Goal: Transaction & Acquisition: Obtain resource

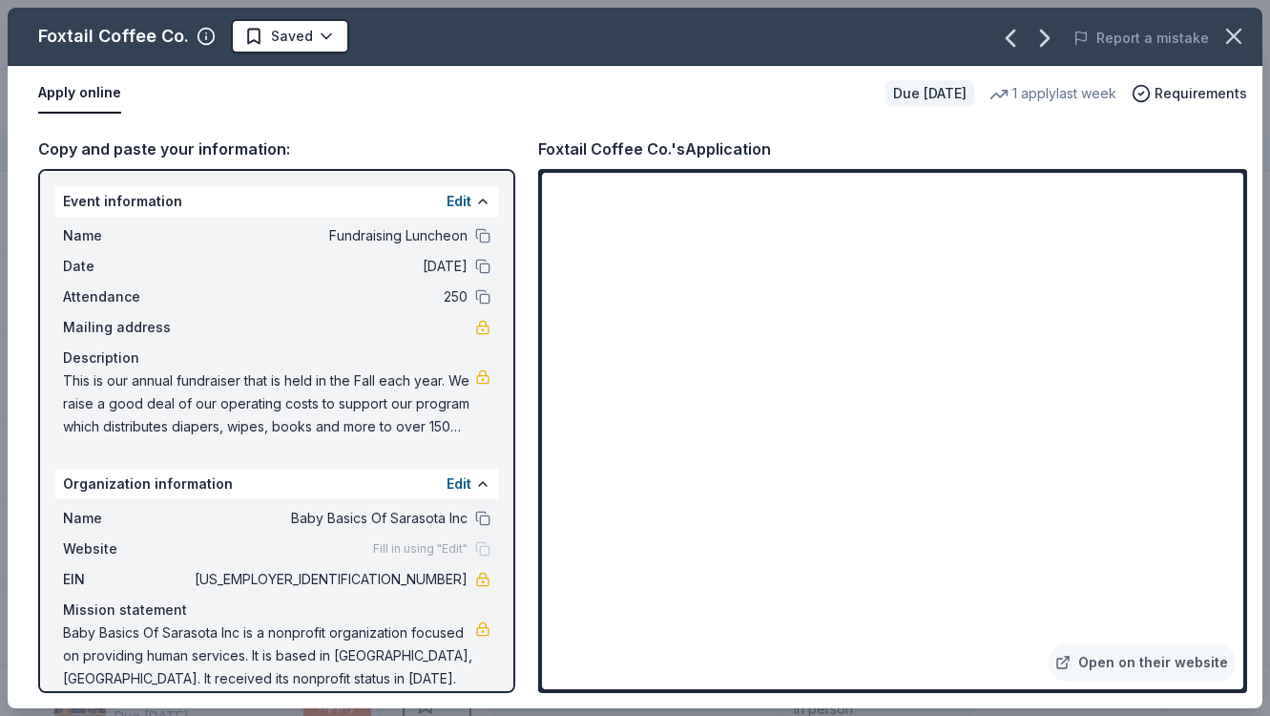
scroll to position [1594, 0]
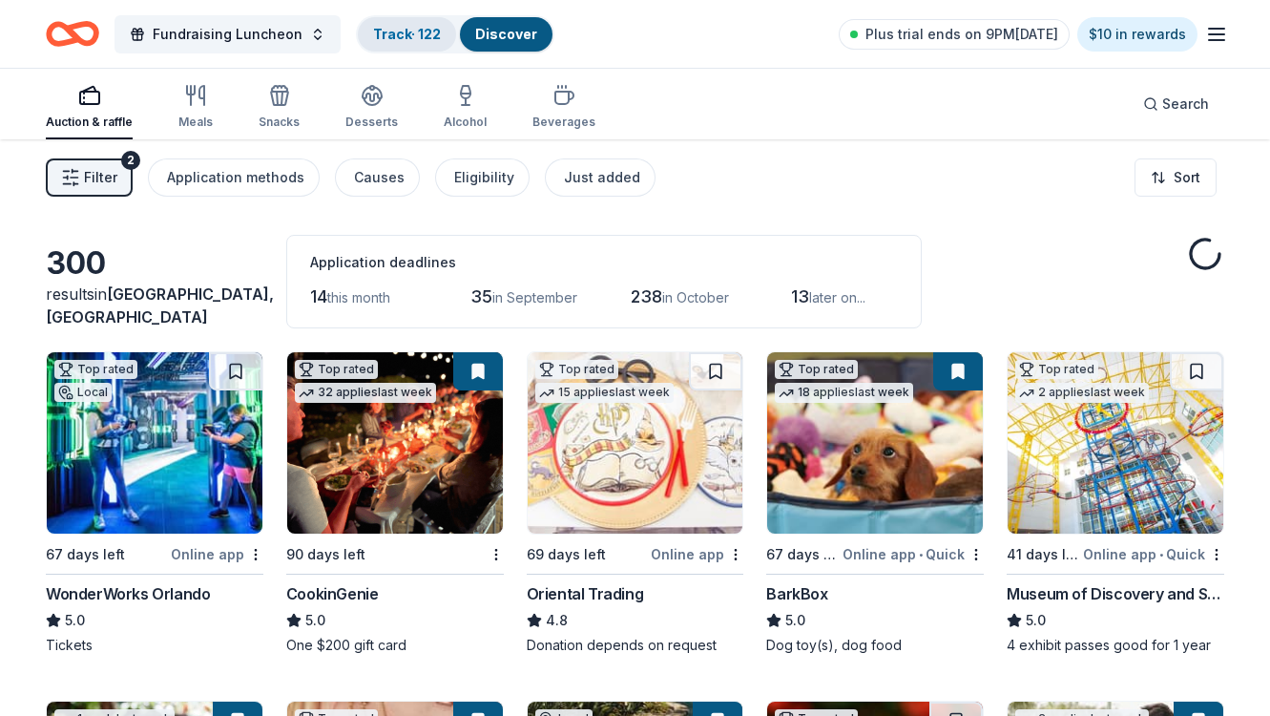
click at [397, 30] on link "Track · 122" at bounding box center [407, 34] width 68 height 16
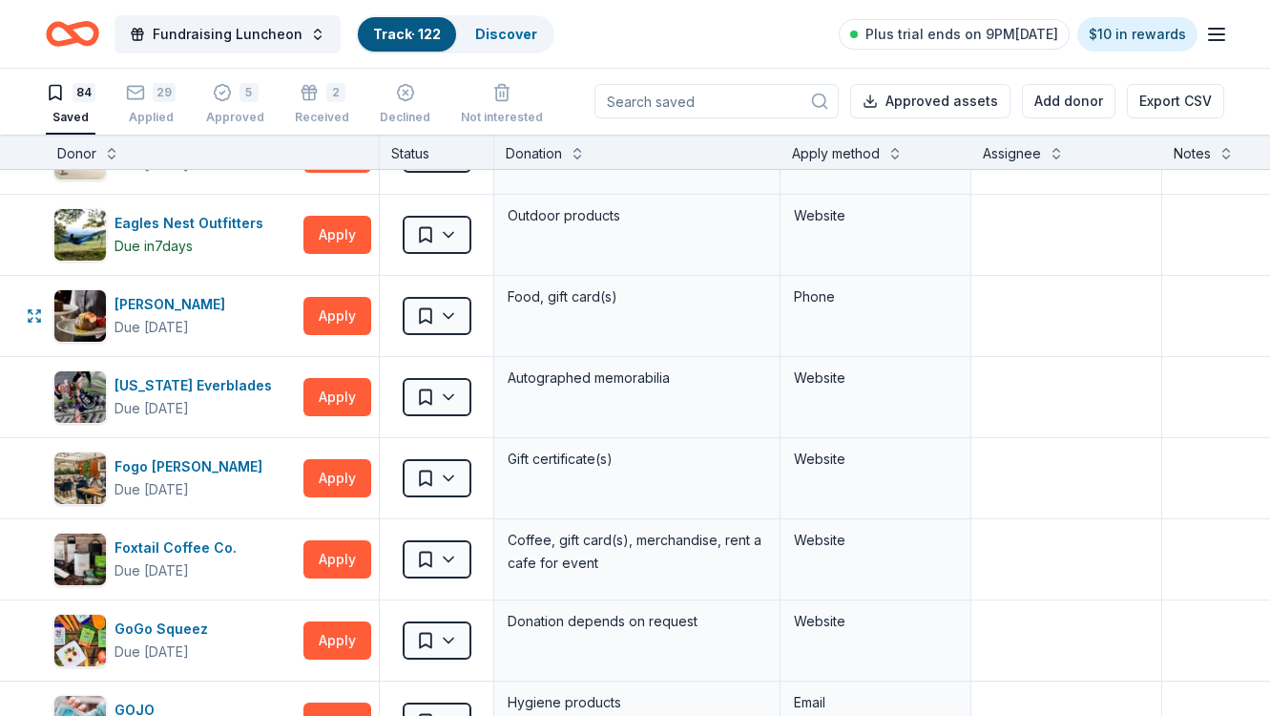
scroll to position [1564, 0]
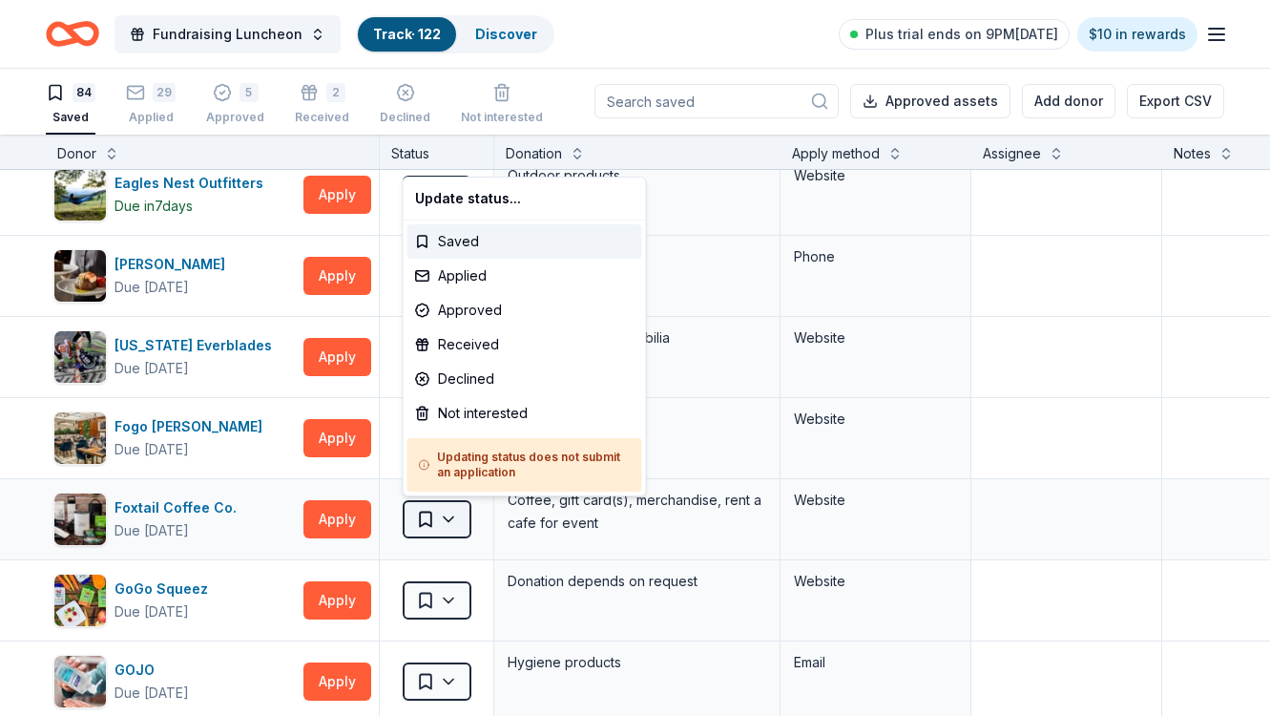
click at [430, 526] on html "Fundraising Luncheon Track · 122 Discover Plus trial ends on 9PM[DATE] $10 in r…" at bounding box center [635, 357] width 1270 height 716
click at [460, 274] on div "Applied" at bounding box center [524, 276] width 235 height 34
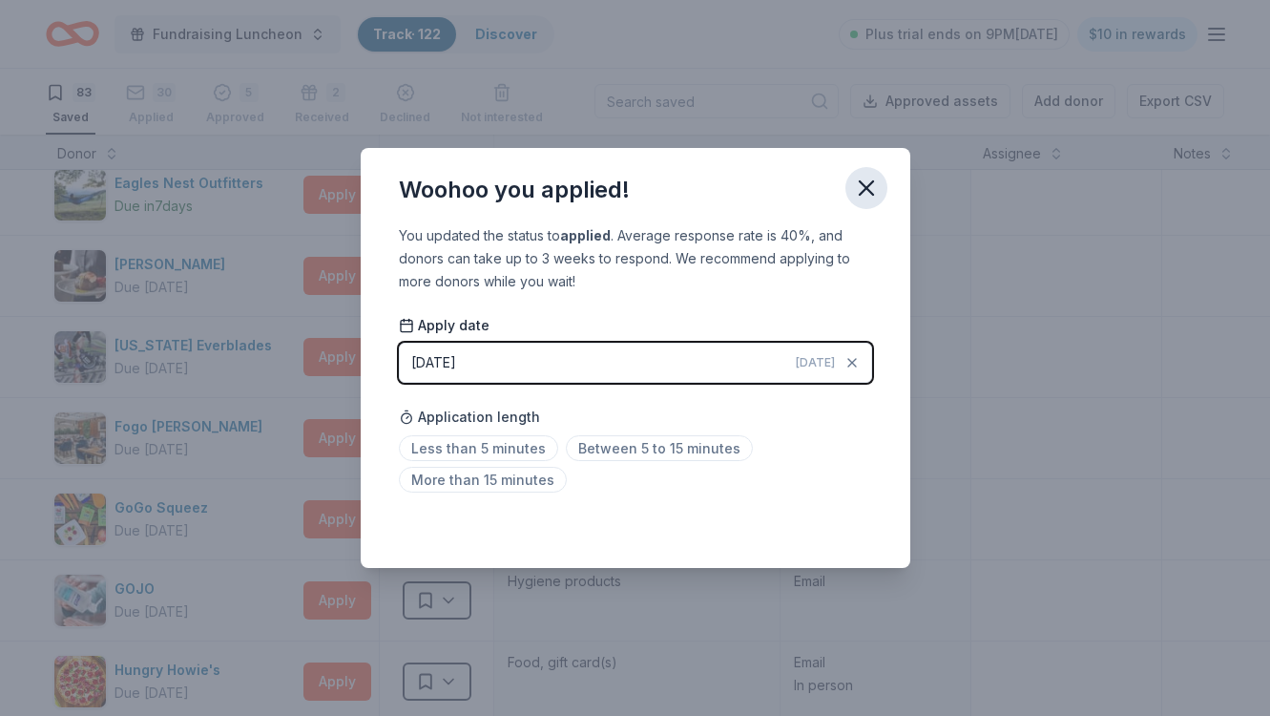
click at [865, 185] on icon "button" at bounding box center [866, 188] width 27 height 27
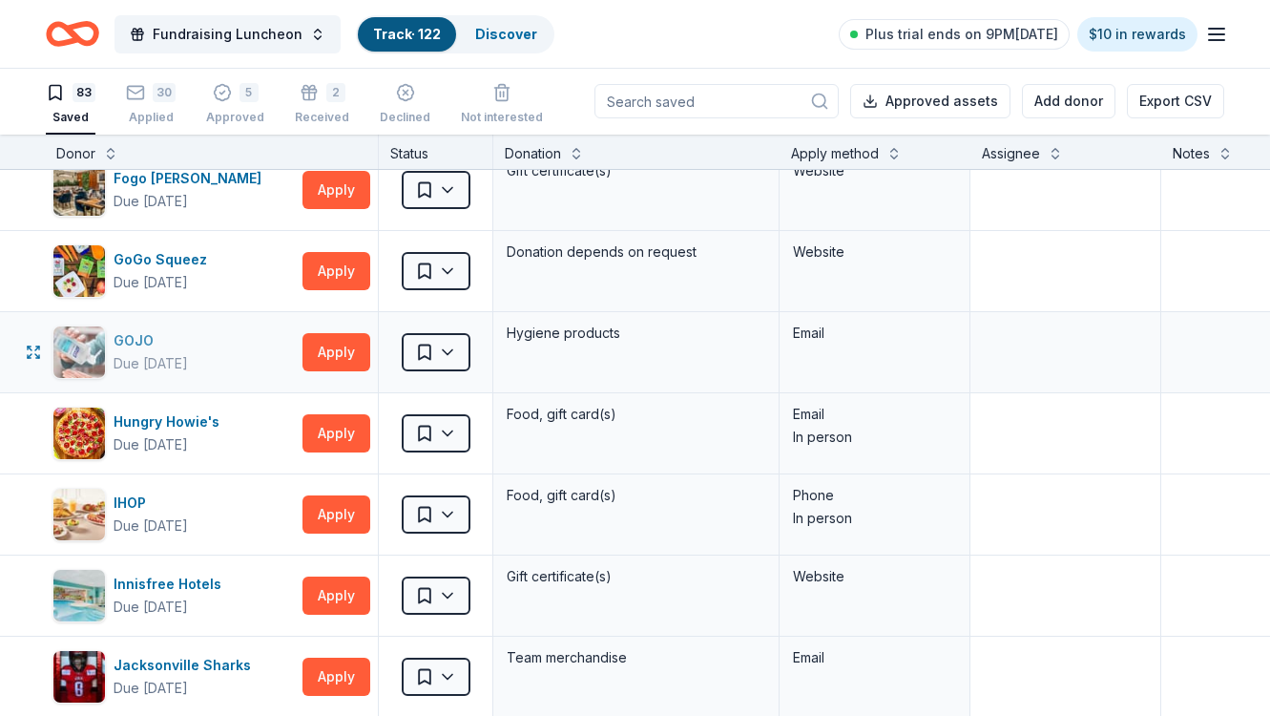
scroll to position [1817, 1]
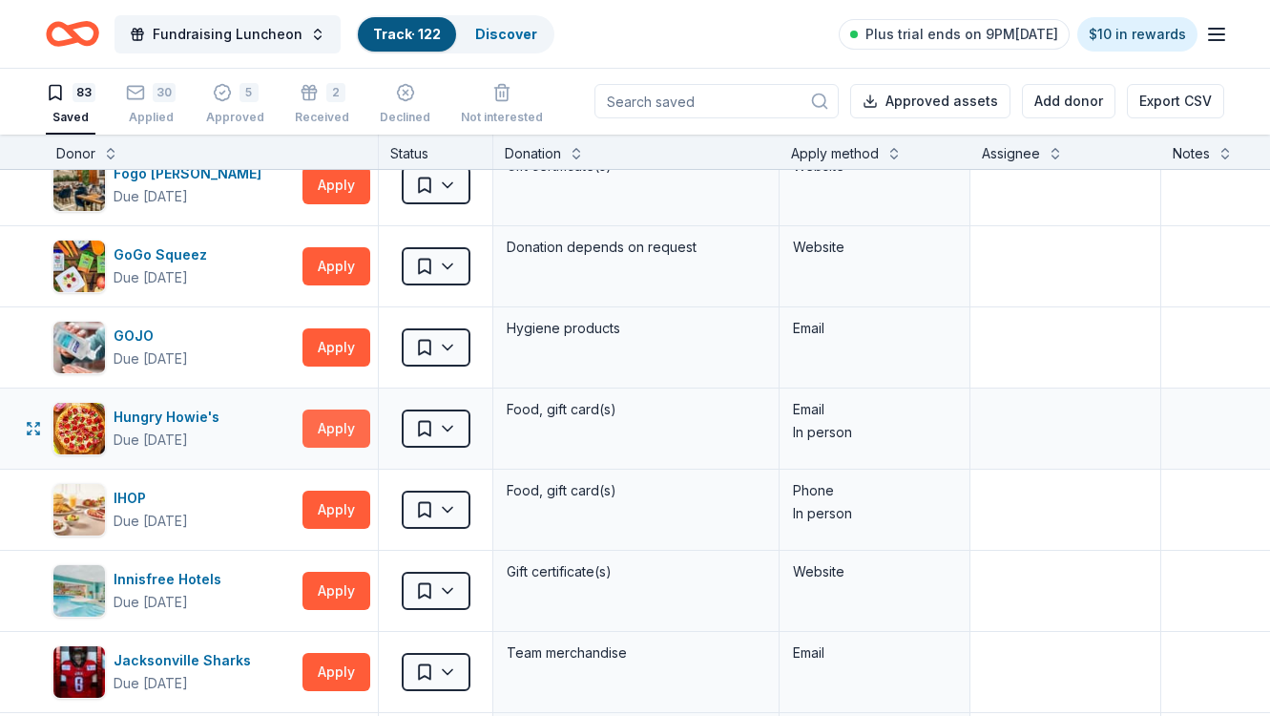
click at [339, 427] on button "Apply" at bounding box center [336, 428] width 68 height 38
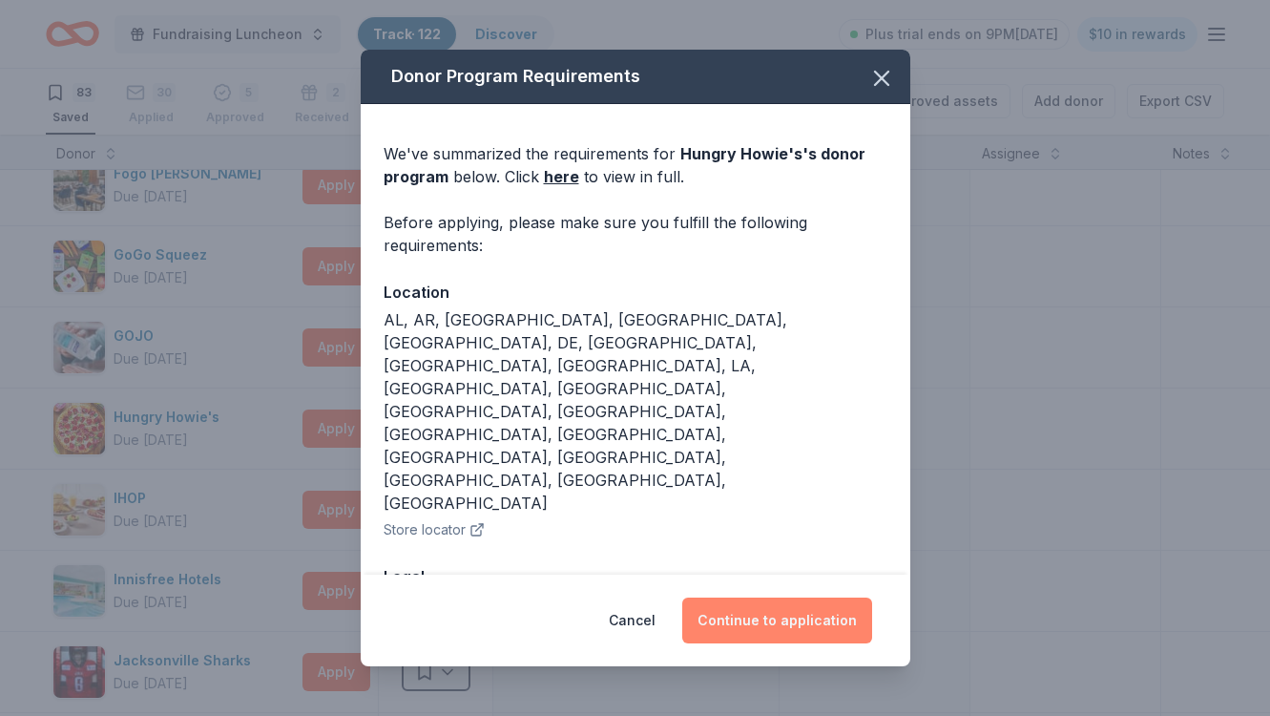
click at [770, 613] on button "Continue to application" at bounding box center [777, 620] width 190 height 46
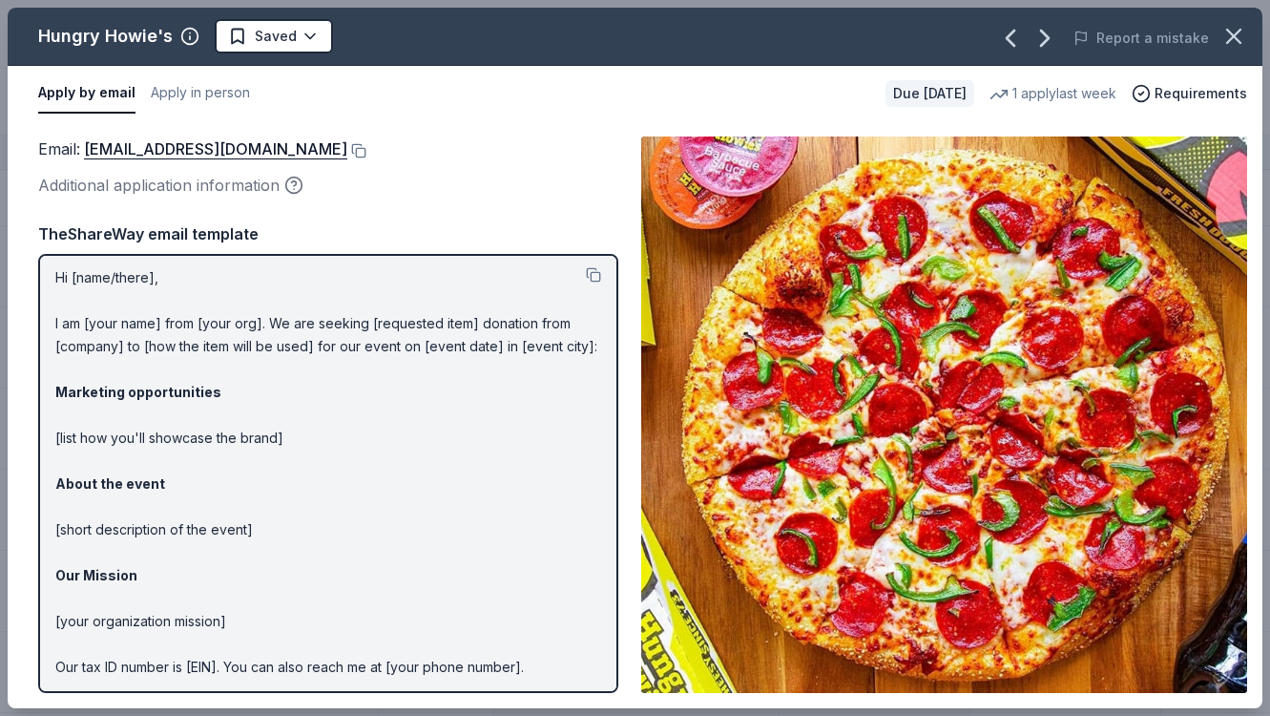
scroll to position [9, 0]
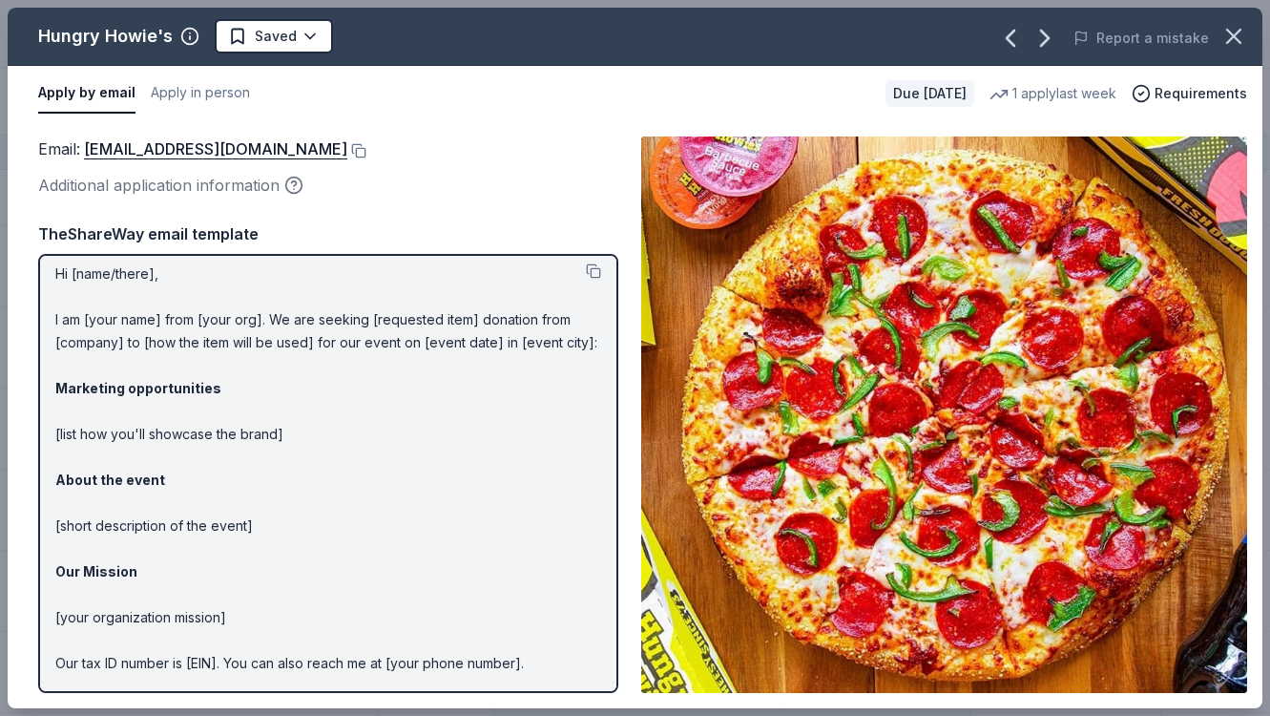
click at [53, 271] on div "Hi [name/there], I am [your name] from [your org]. We are seeking [requested it…" at bounding box center [328, 473] width 580 height 439
drag, startPoint x: 56, startPoint y: 271, endPoint x: 181, endPoint y: 294, distance: 127.1
click at [188, 296] on p "Hi [name/there], I am [your name] from [your org]. We are seeking [requested it…" at bounding box center [328, 502] width 546 height 481
click at [595, 269] on button at bounding box center [593, 270] width 15 height 15
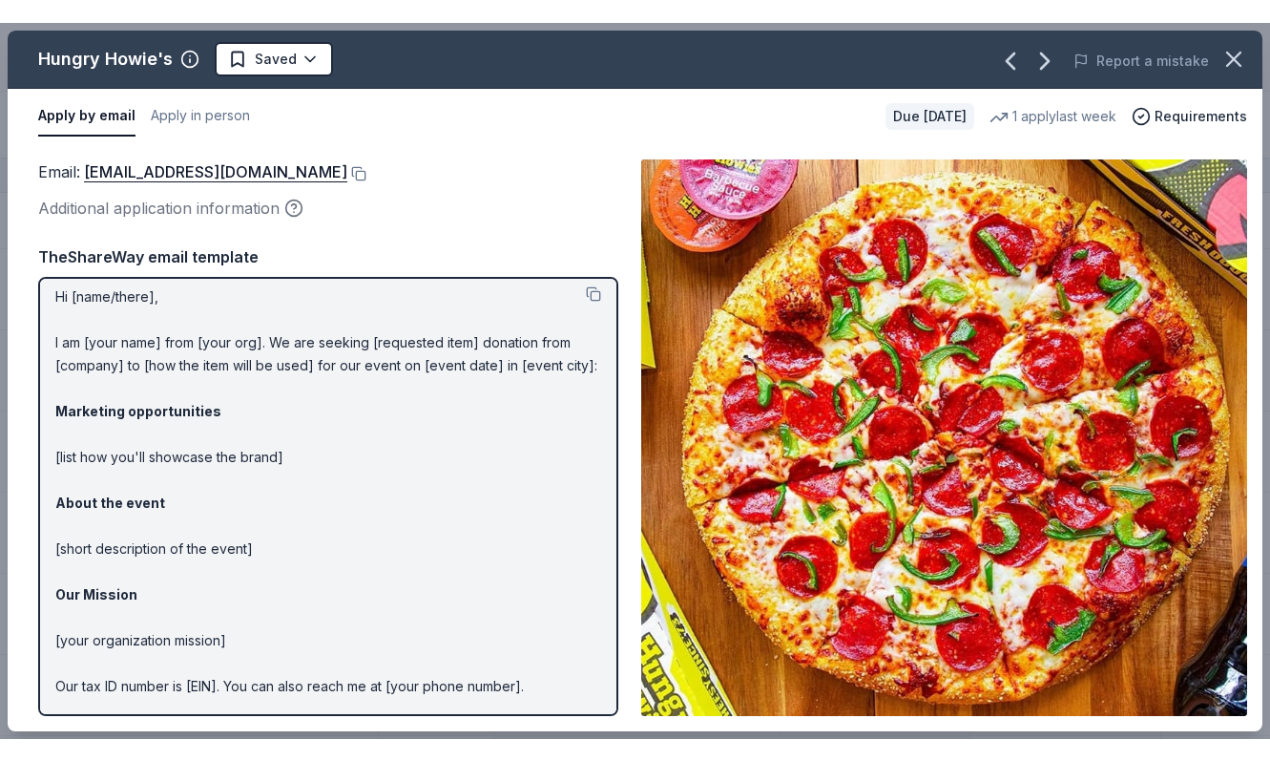
scroll to position [76, 0]
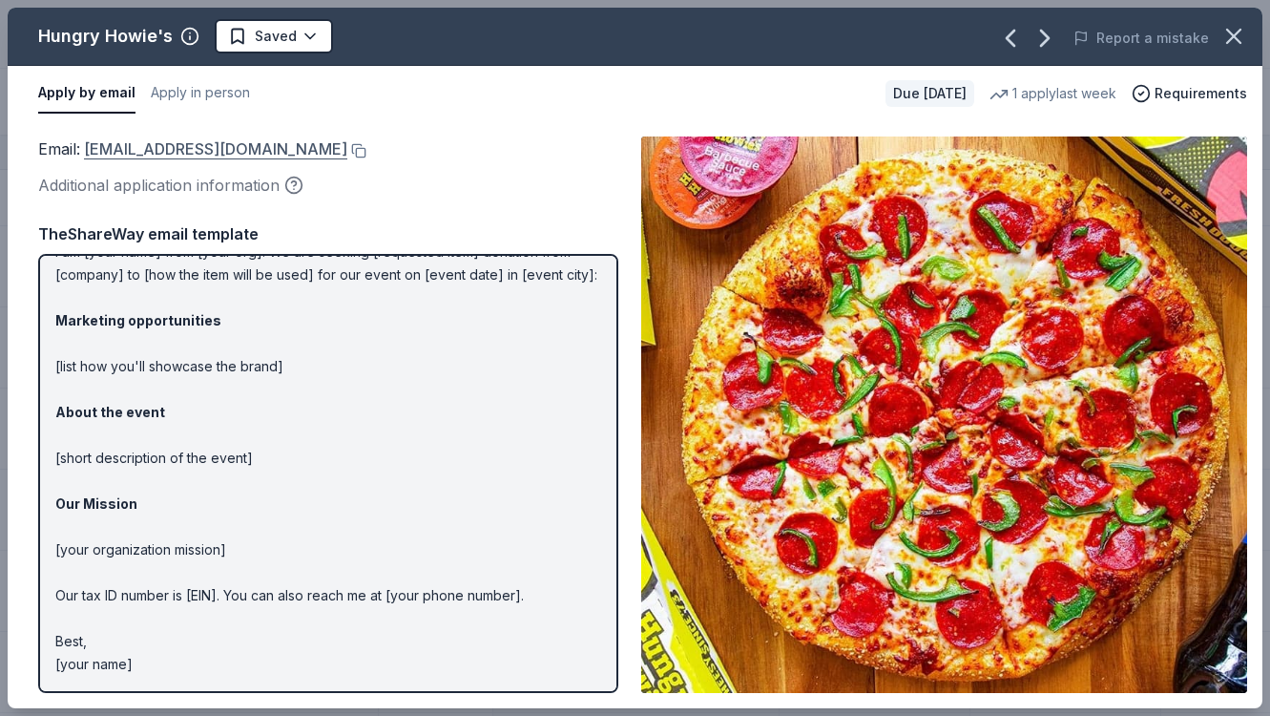
click at [186, 150] on link "[EMAIL_ADDRESS][DOMAIN_NAME]" at bounding box center [215, 148] width 263 height 25
click at [101, 150] on link "[EMAIL_ADDRESS][DOMAIN_NAME]" at bounding box center [215, 148] width 263 height 25
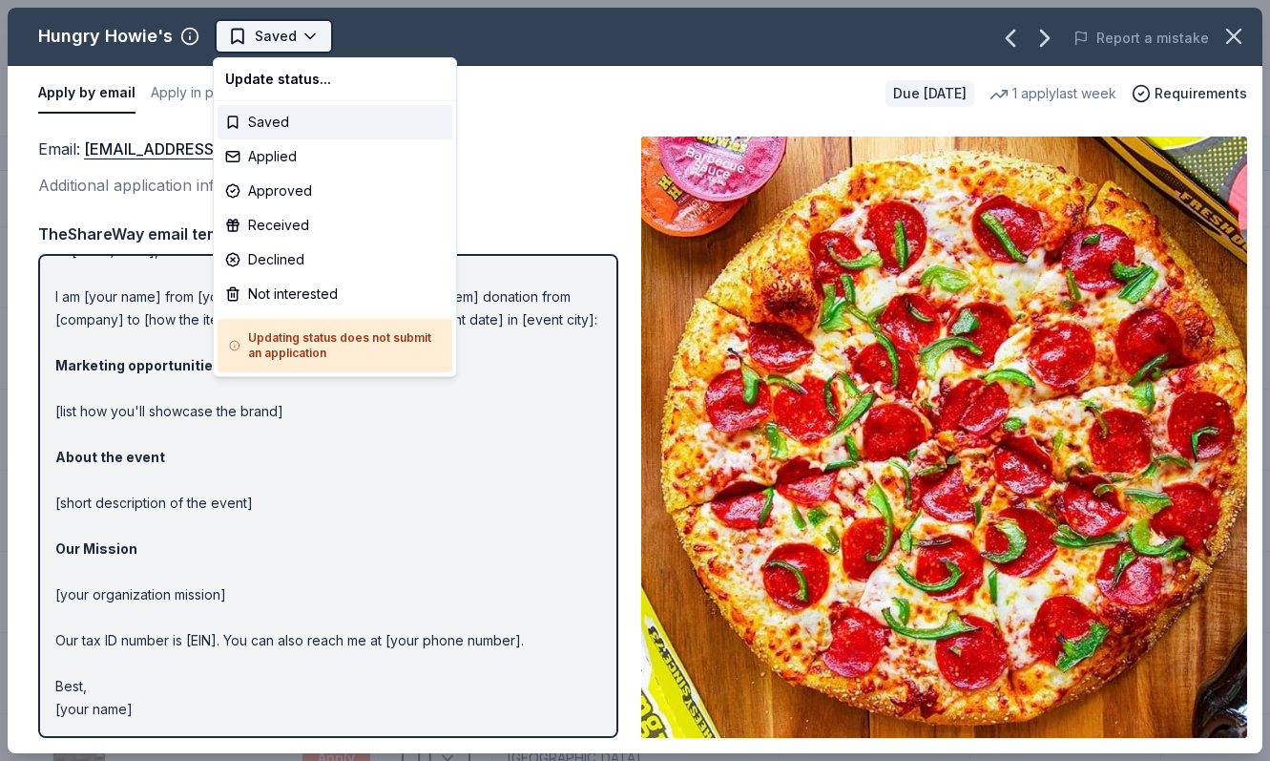
scroll to position [0, 0]
click at [251, 35] on html "Fundraising Luncheon Track · 122 Discover Plus trial ends on 9PM[DATE] $10 in r…" at bounding box center [635, 380] width 1270 height 761
click at [268, 159] on div "Applied" at bounding box center [335, 156] width 235 height 34
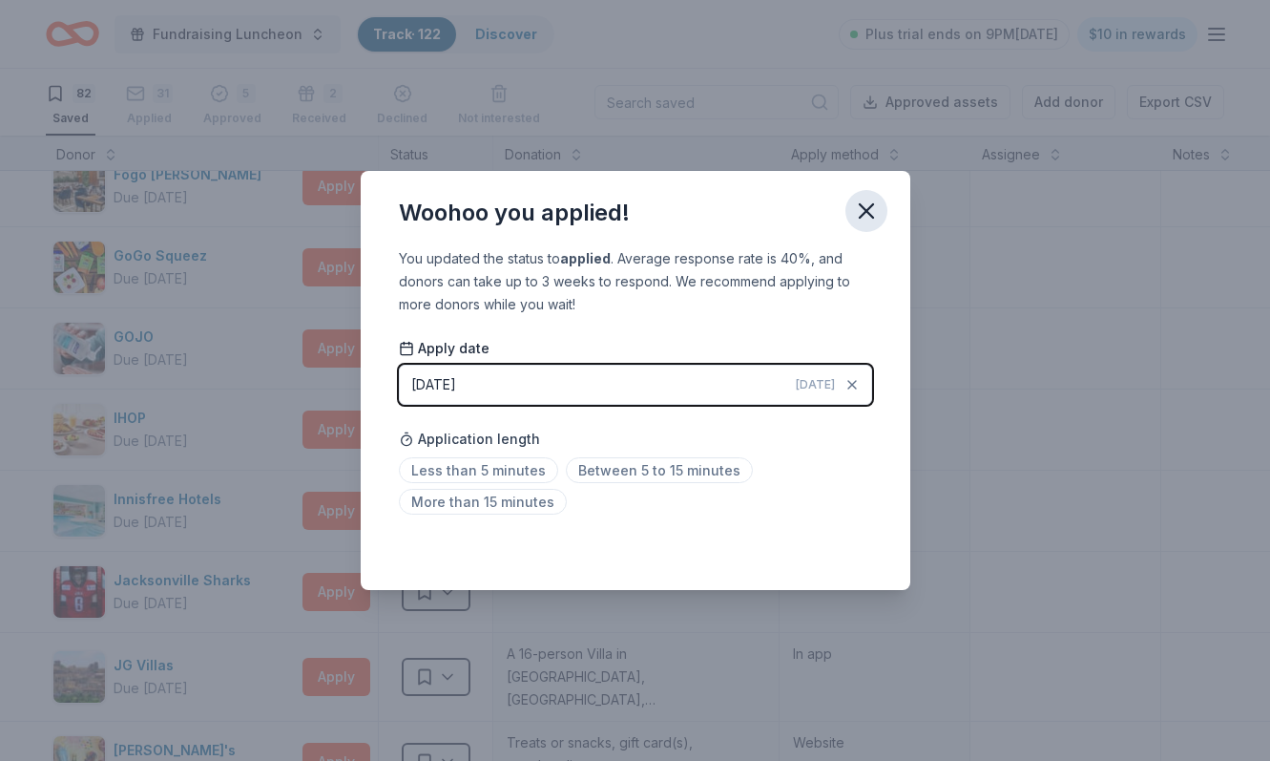
click at [868, 214] on icon "button" at bounding box center [866, 210] width 13 height 13
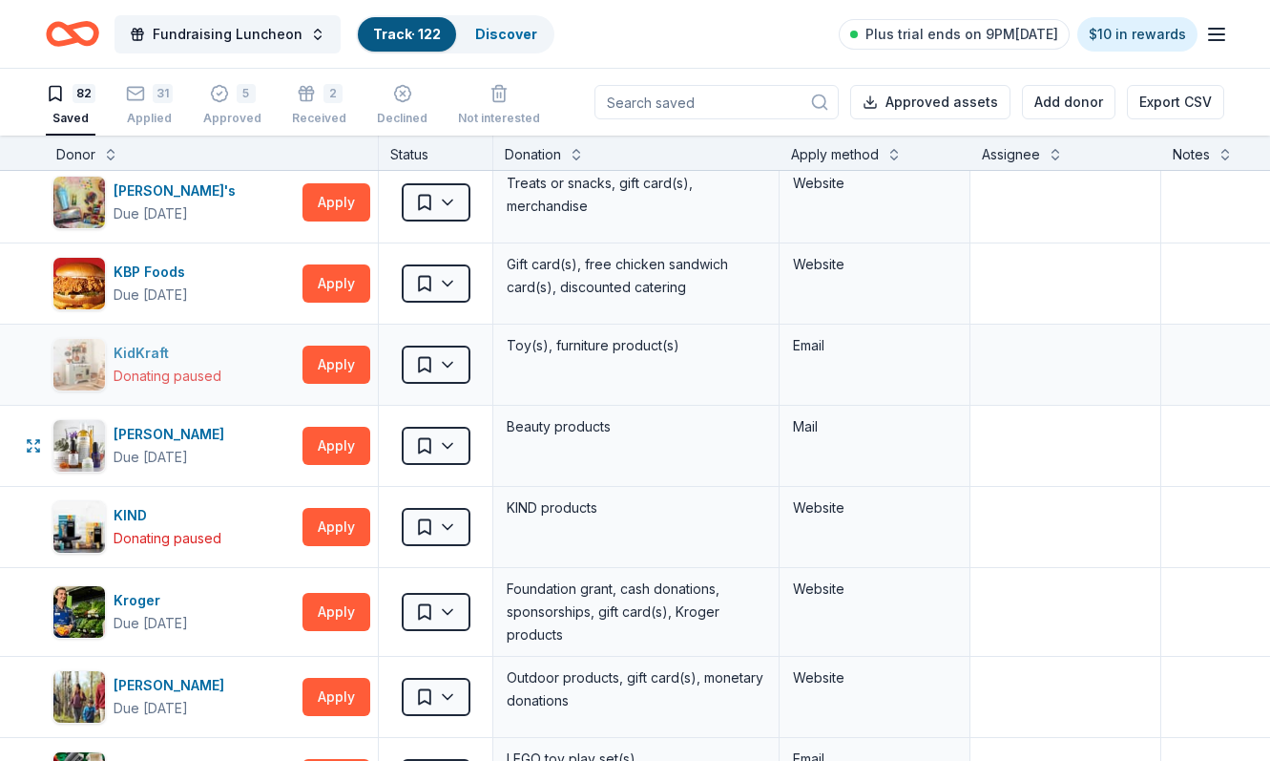
scroll to position [2380, 1]
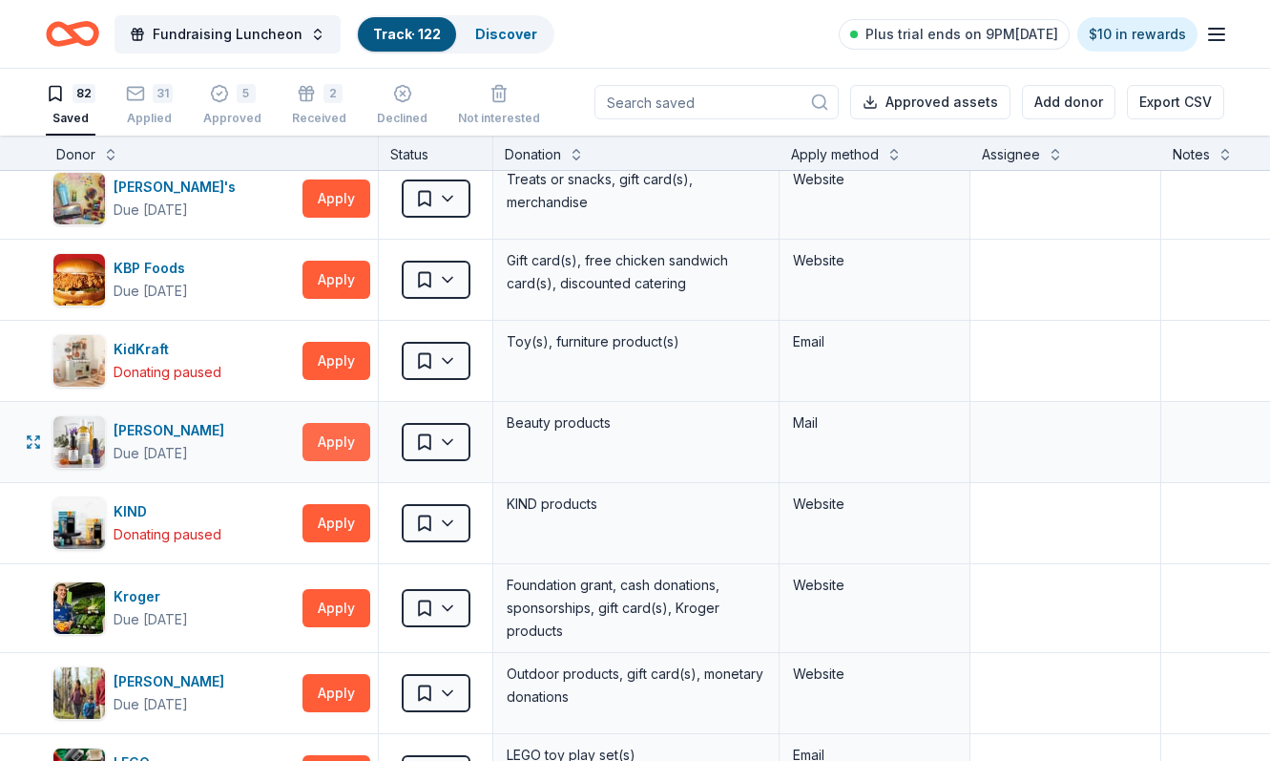
click at [340, 442] on button "Apply" at bounding box center [336, 442] width 68 height 38
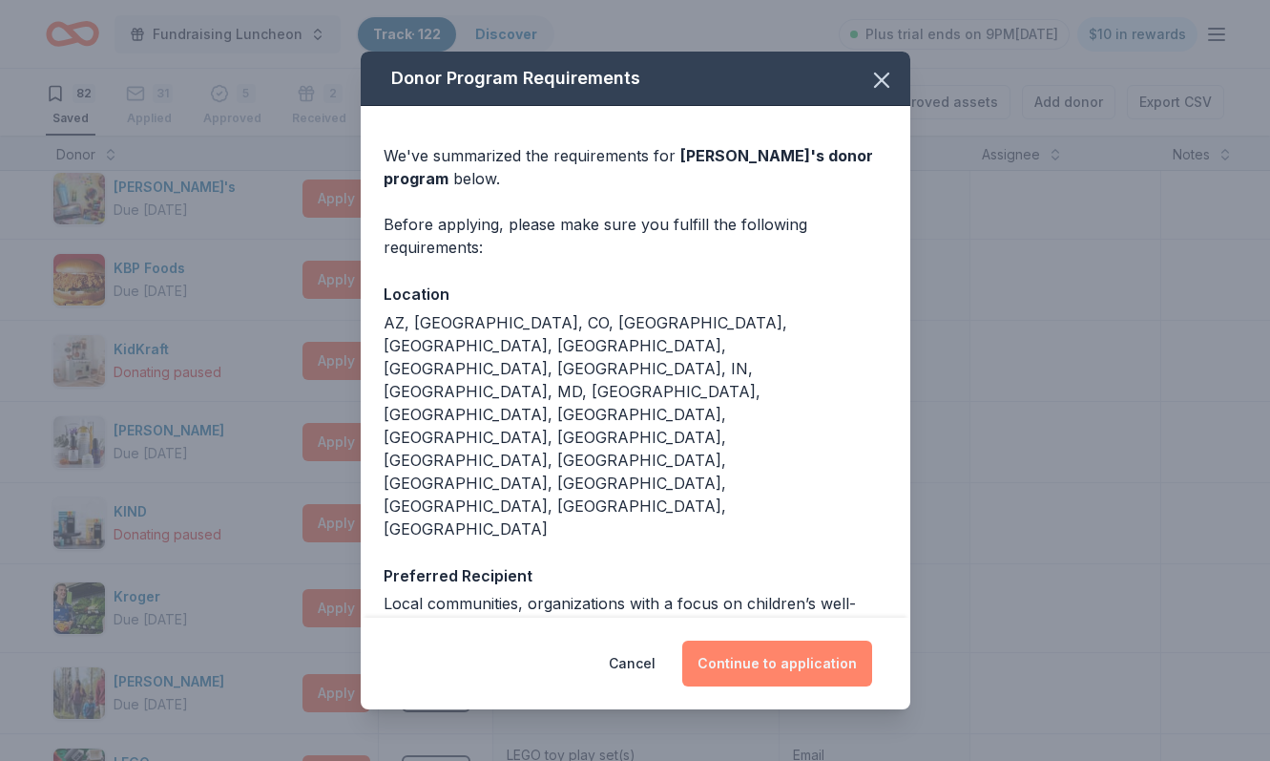
click at [766, 640] on button "Continue to application" at bounding box center [777, 663] width 190 height 46
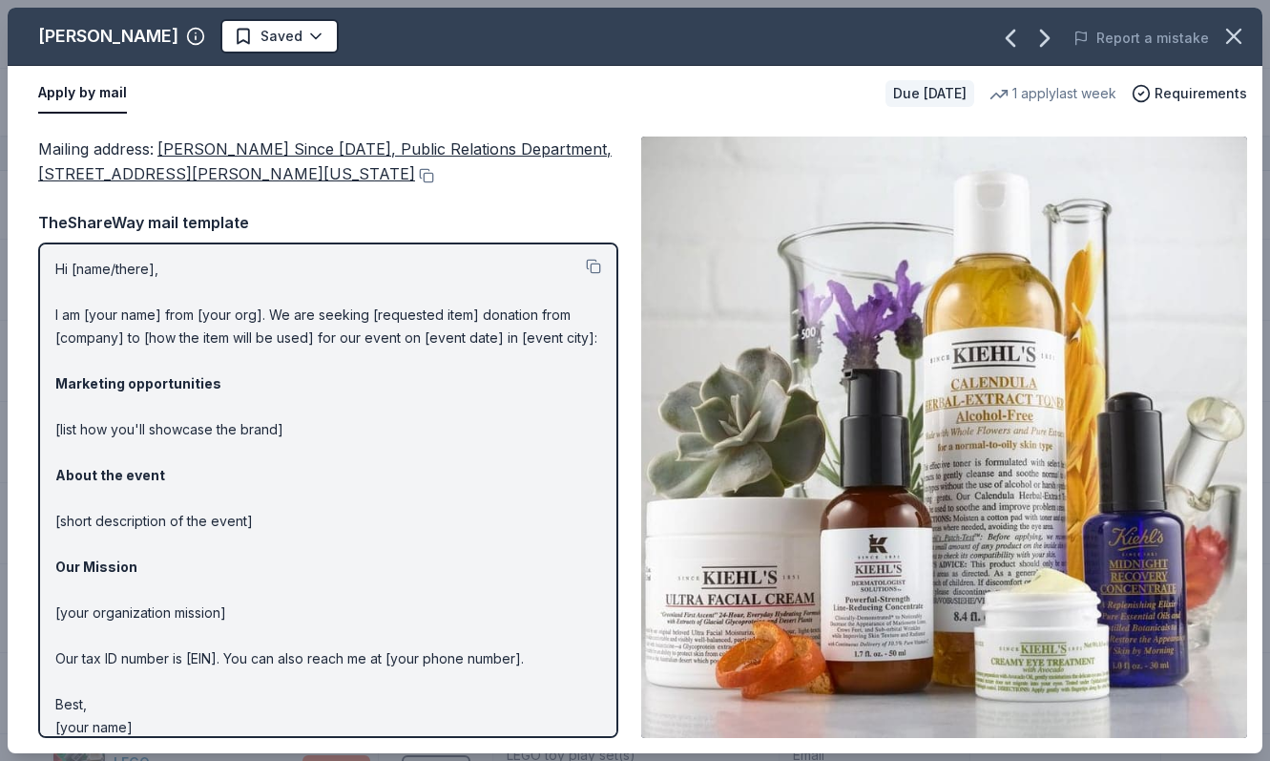
scroll to position [5, 0]
click at [293, 152] on span "[PERSON_NAME] Since [DATE], Public Relations Department, [STREET_ADDRESS][PERSO…" at bounding box center [324, 161] width 573 height 44
click at [294, 146] on span "[PERSON_NAME] Since [DATE], Public Relations Department, [STREET_ADDRESS][PERSO…" at bounding box center [324, 161] width 573 height 44
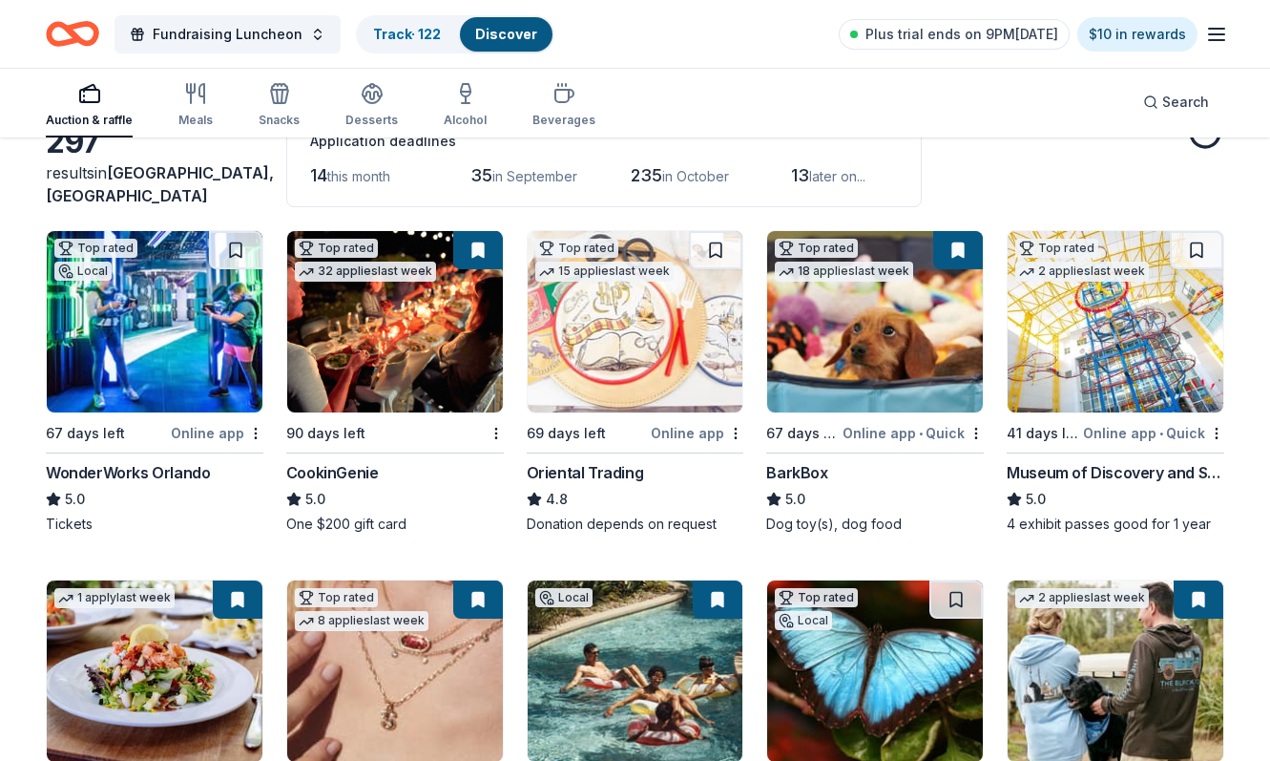
scroll to position [120, 0]
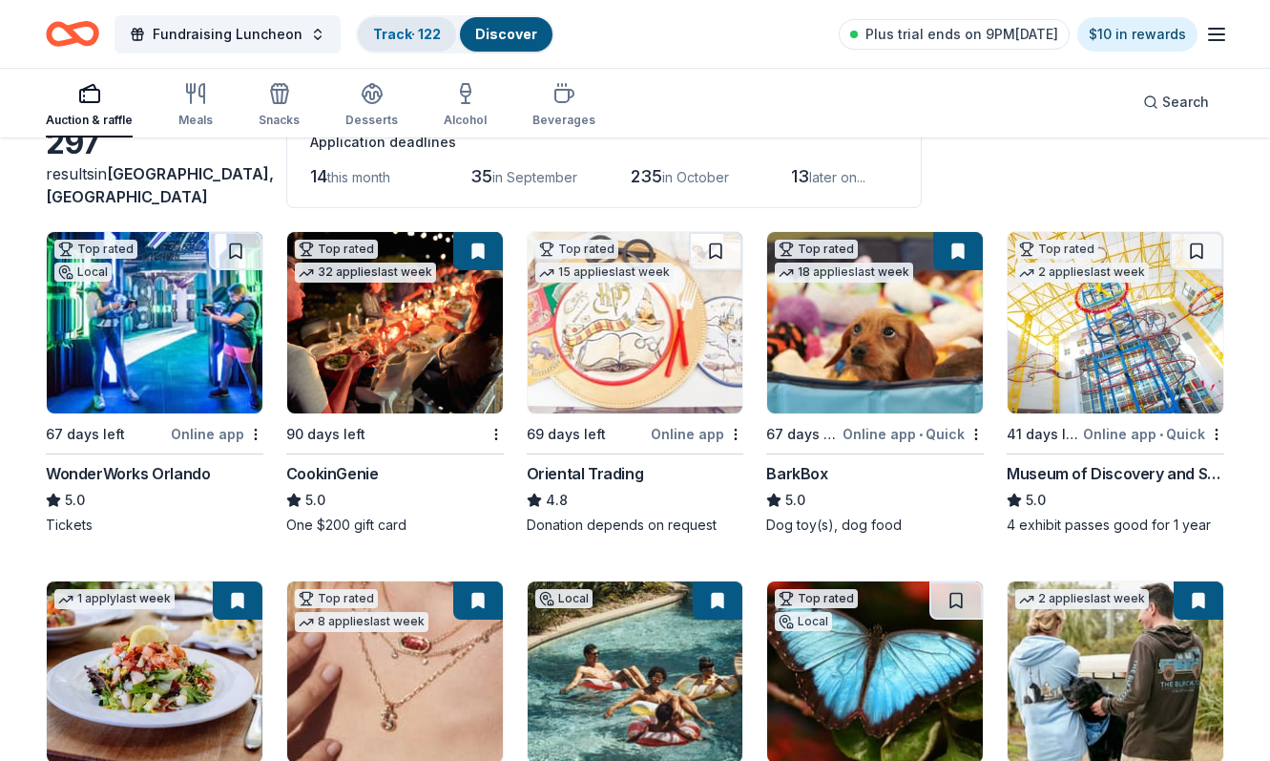
click at [393, 32] on link "Track · 122" at bounding box center [407, 34] width 68 height 16
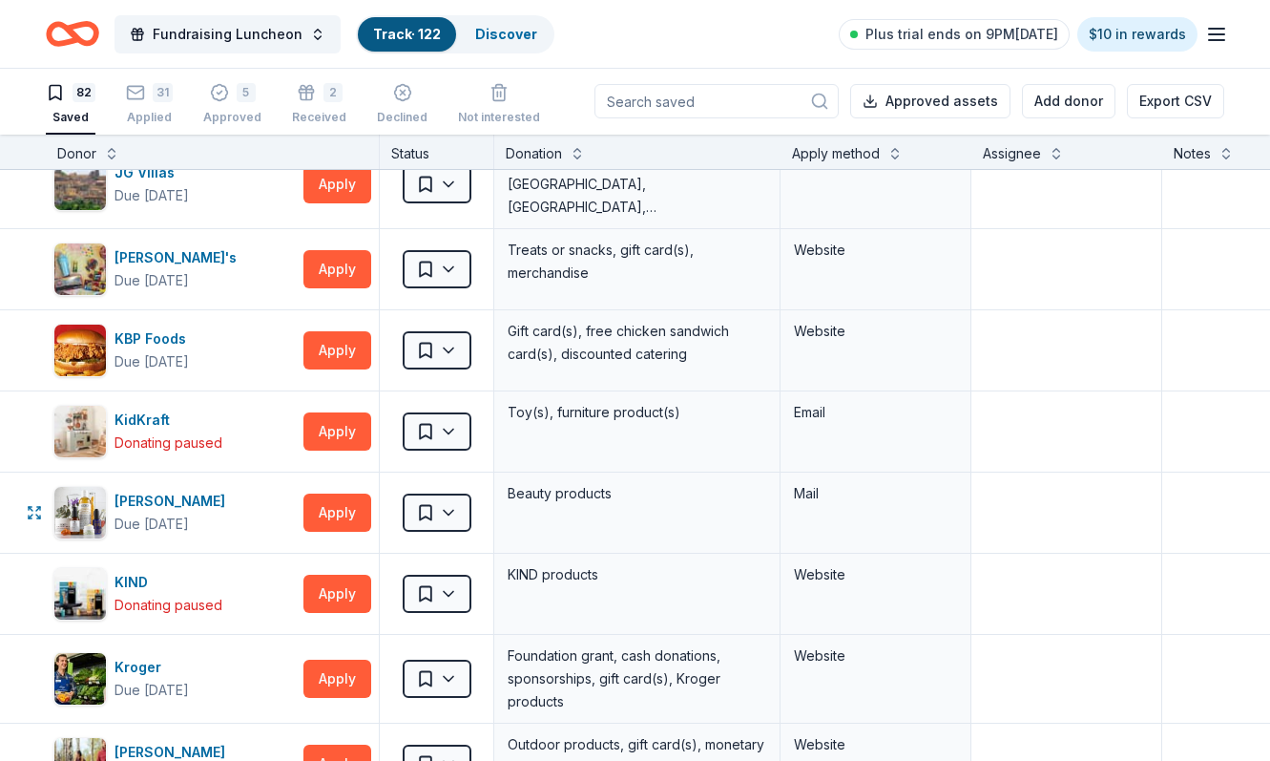
scroll to position [2319, 0]
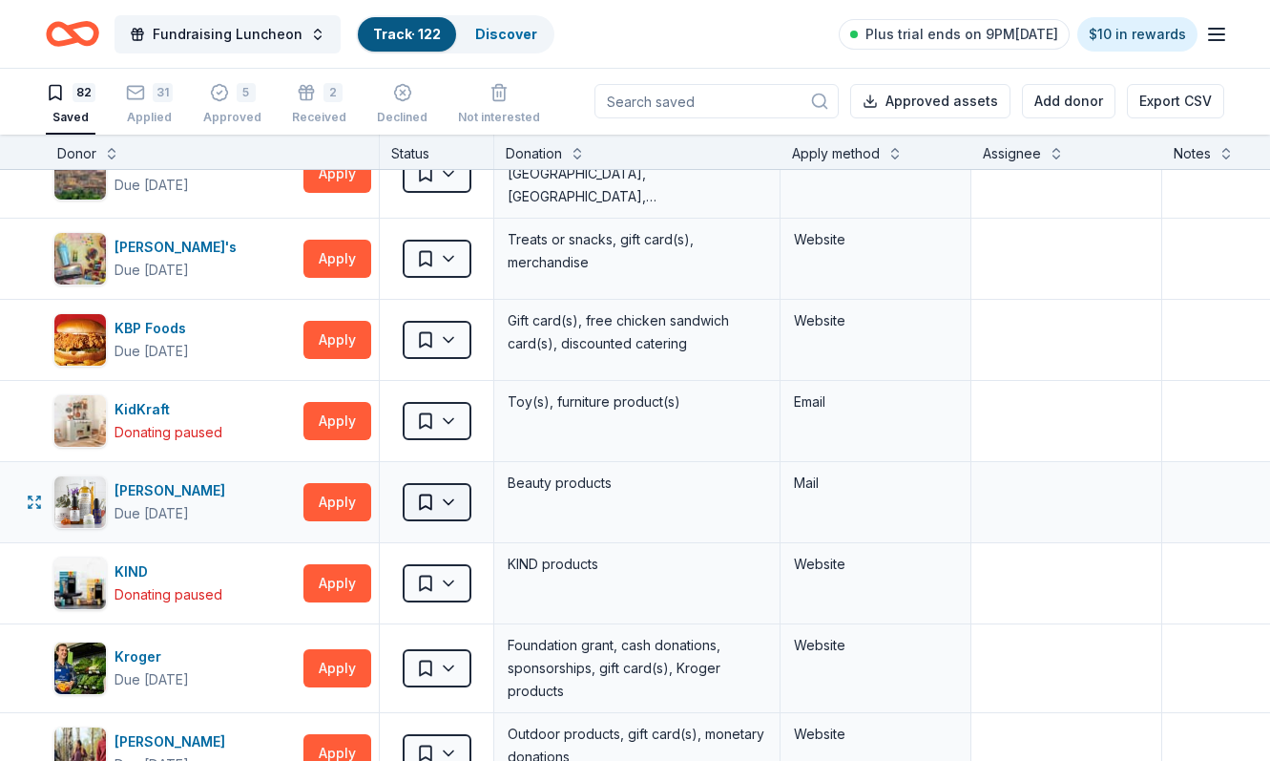
click at [448, 502] on html "Fundraising Luncheon Track · 122 Discover Plus trial ends on 9PM[DATE] $10 in r…" at bounding box center [635, 379] width 1270 height 761
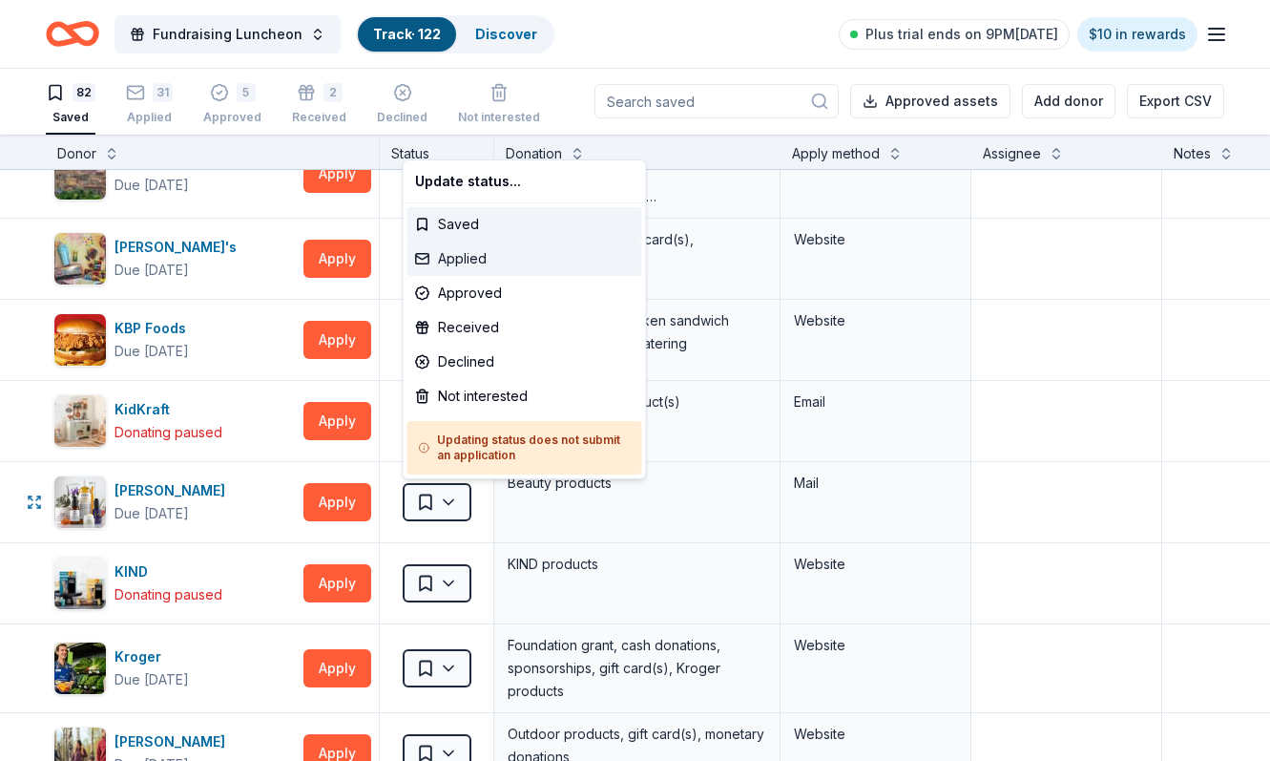
click at [459, 259] on div "Applied" at bounding box center [524, 258] width 235 height 34
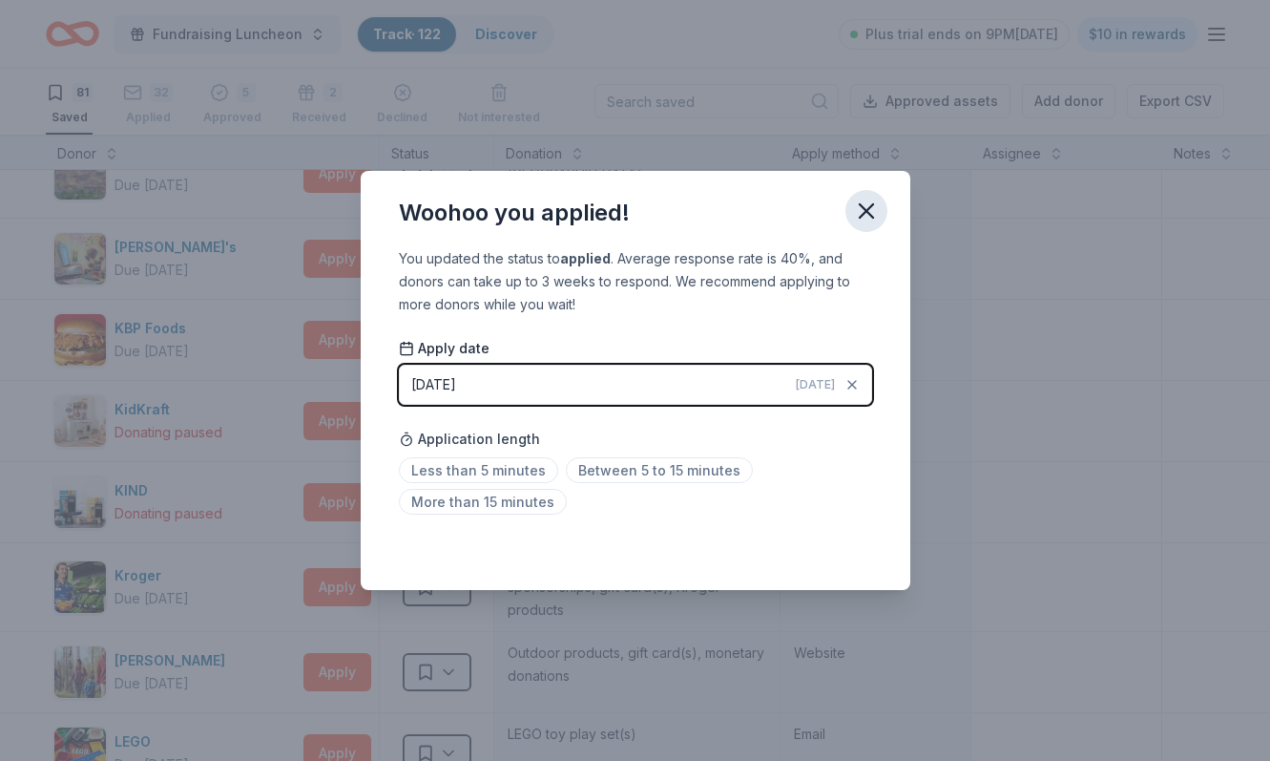
click at [866, 208] on icon "button" at bounding box center [866, 211] width 27 height 27
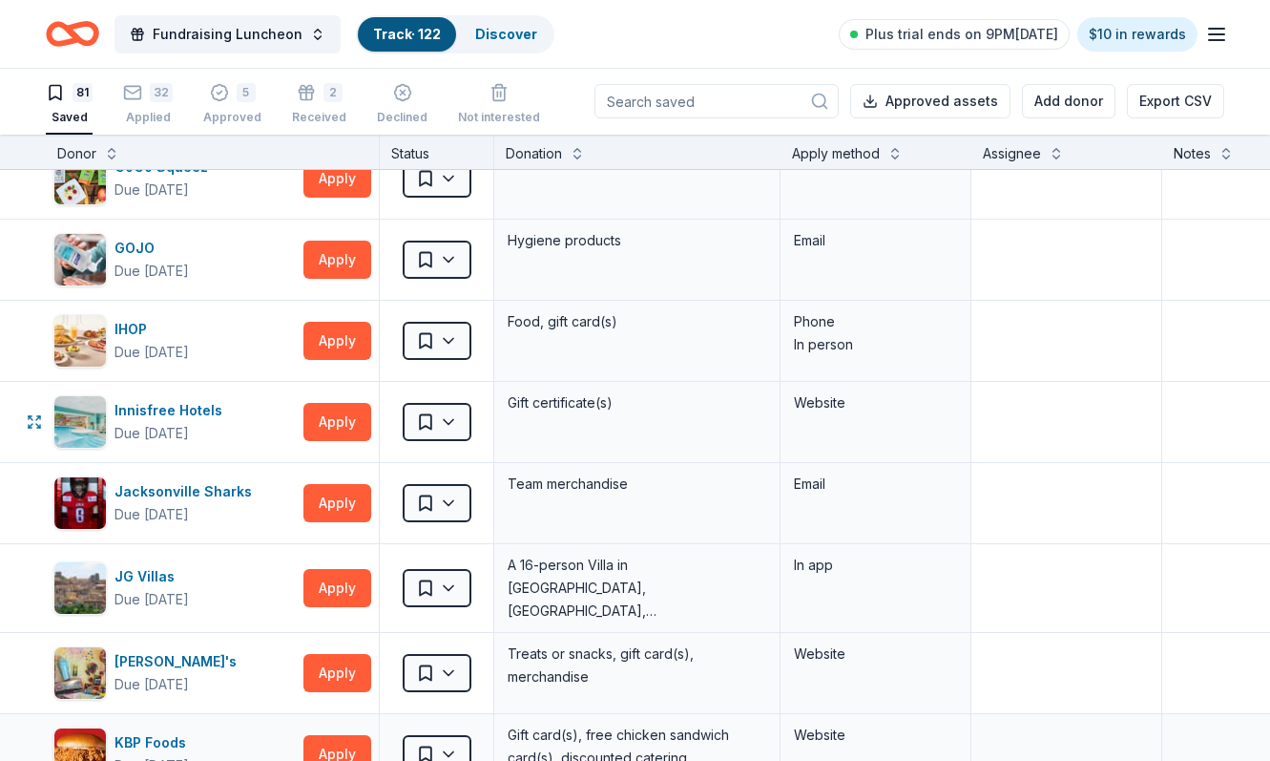
scroll to position [1907, 0]
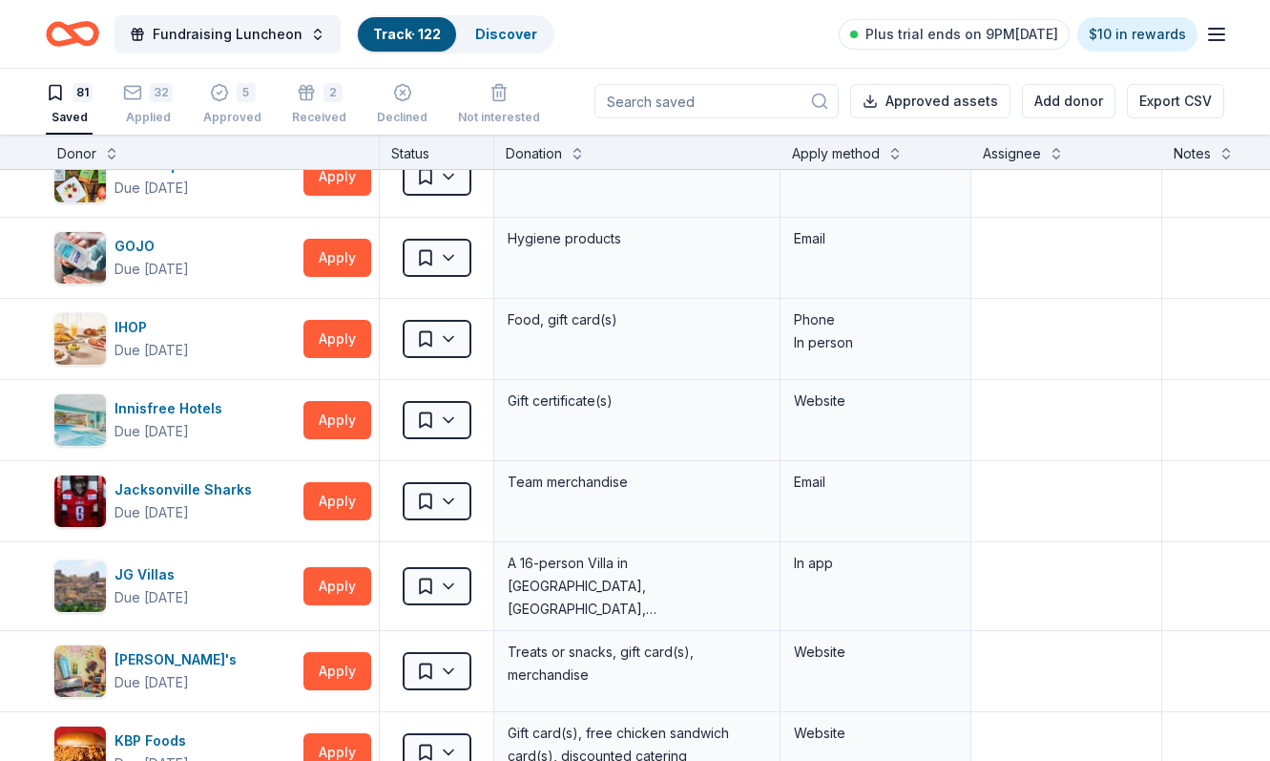
click at [797, 105] on input at bounding box center [716, 101] width 244 height 34
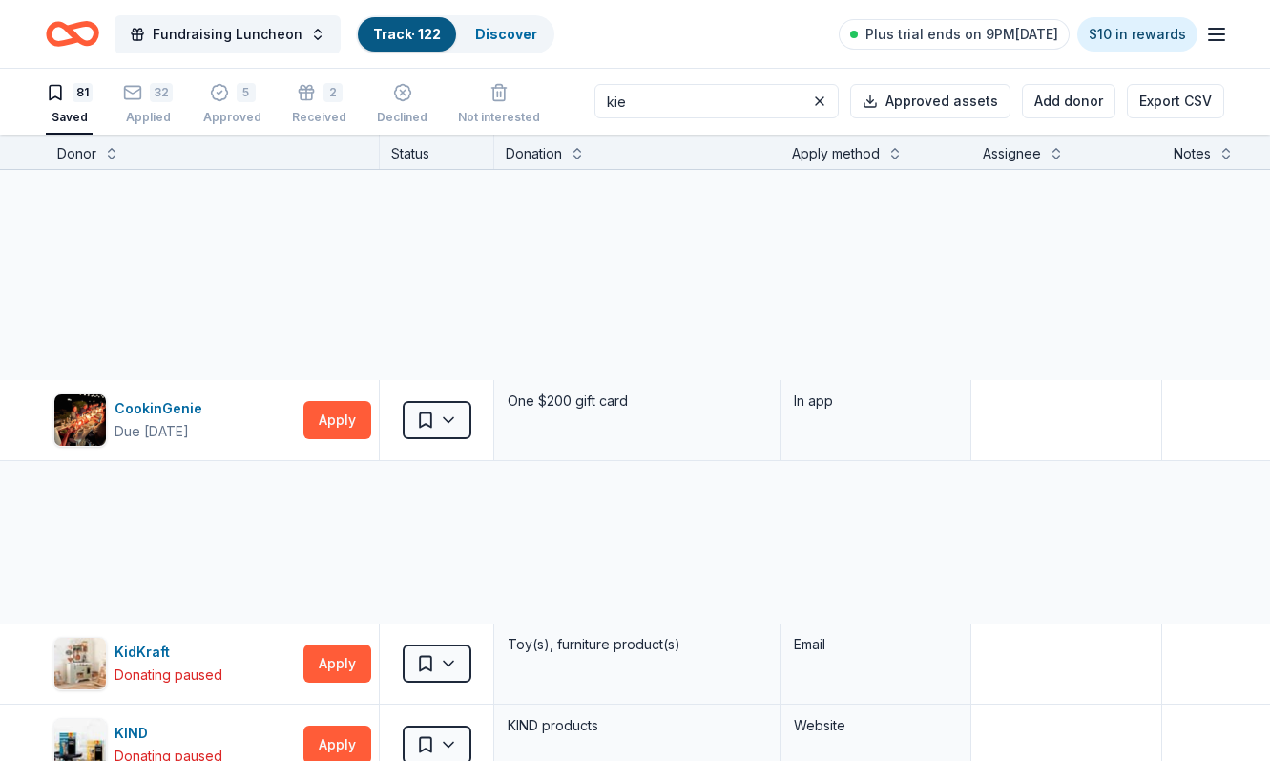
scroll to position [0, 0]
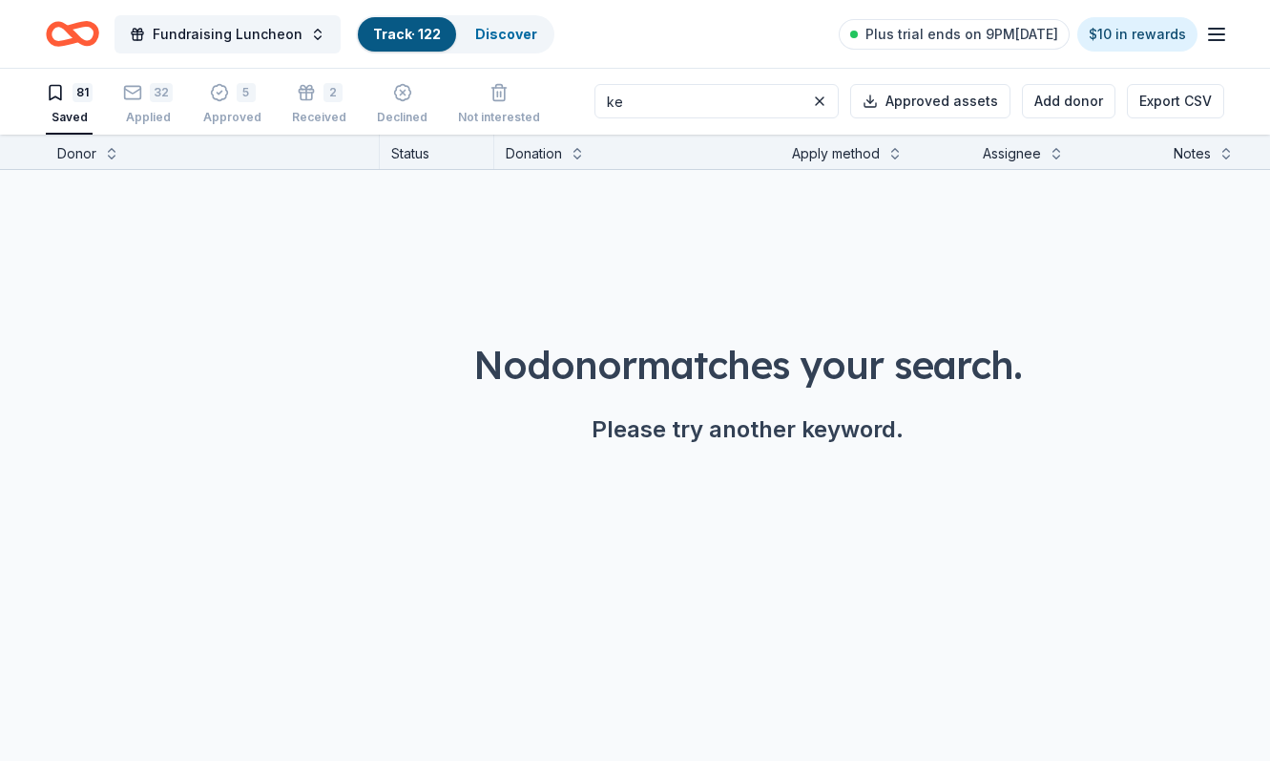
type input "k"
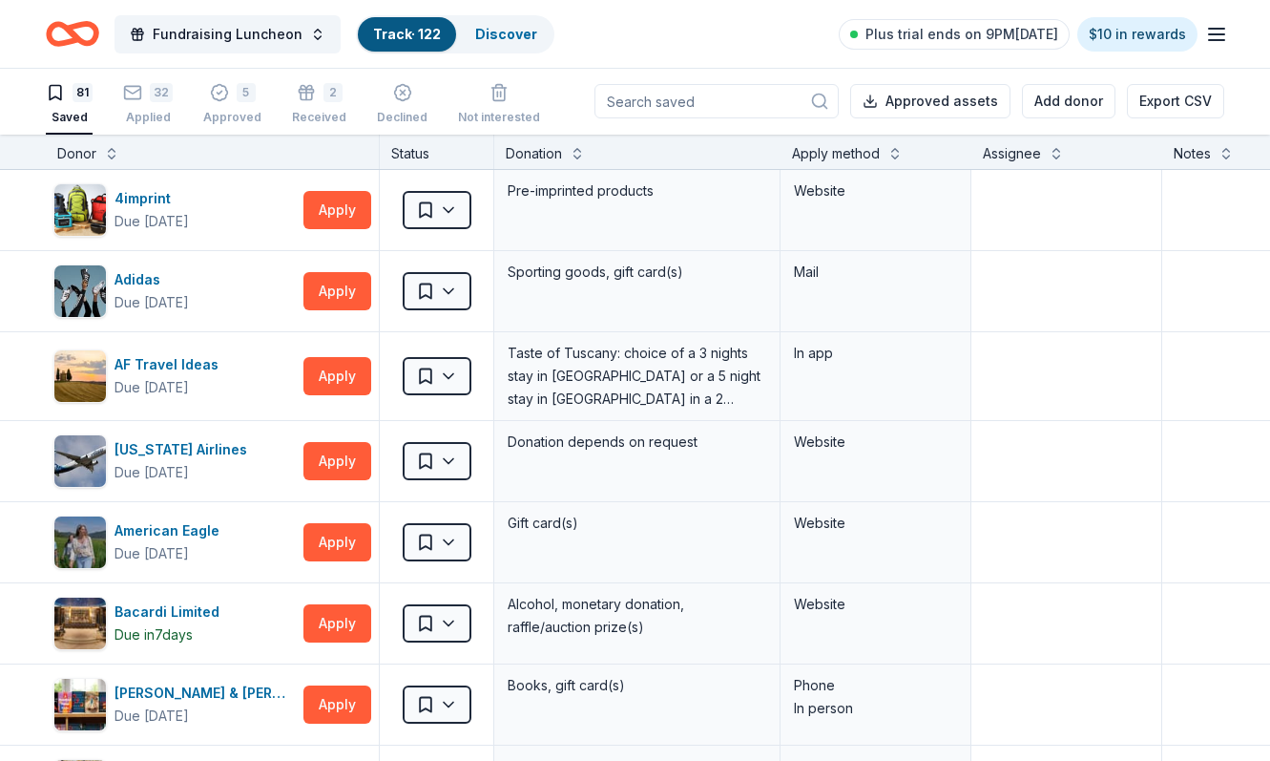
click at [400, 31] on link "Track · 122" at bounding box center [407, 34] width 68 height 16
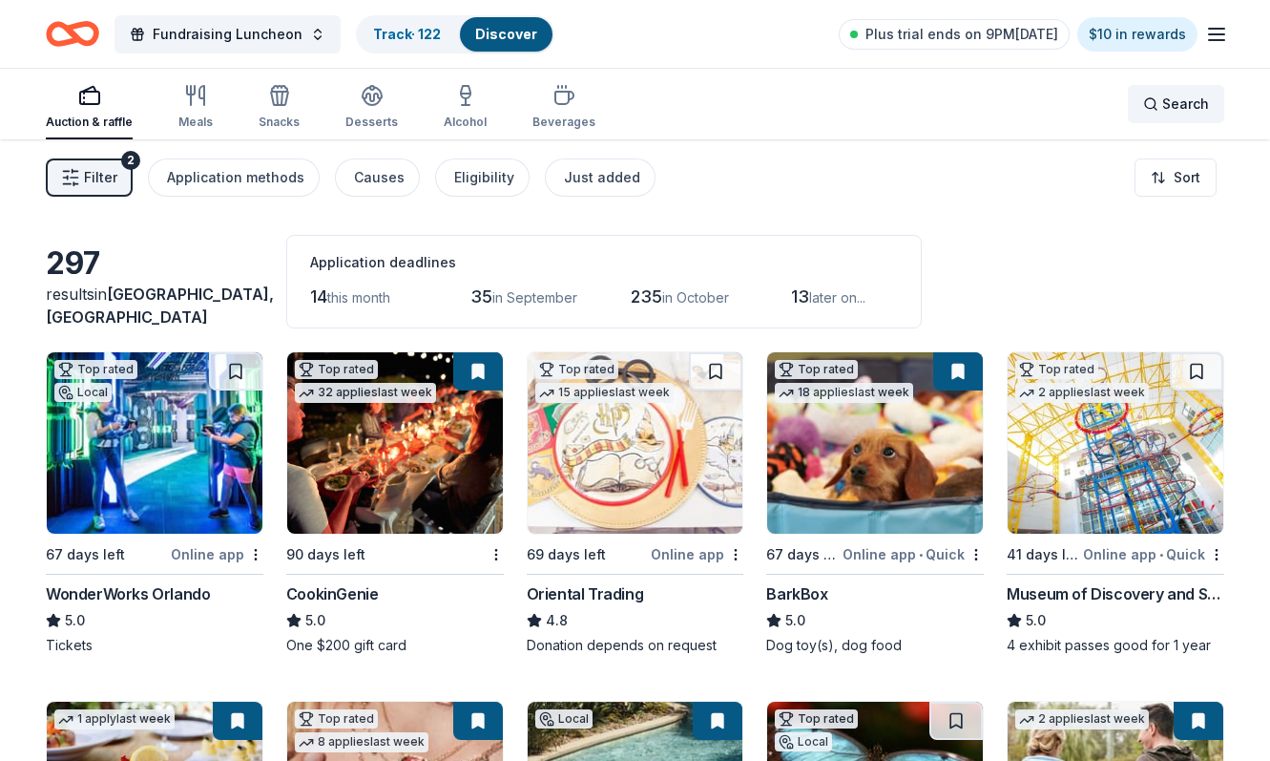
click at [1152, 101] on div "Search" at bounding box center [1176, 104] width 66 height 23
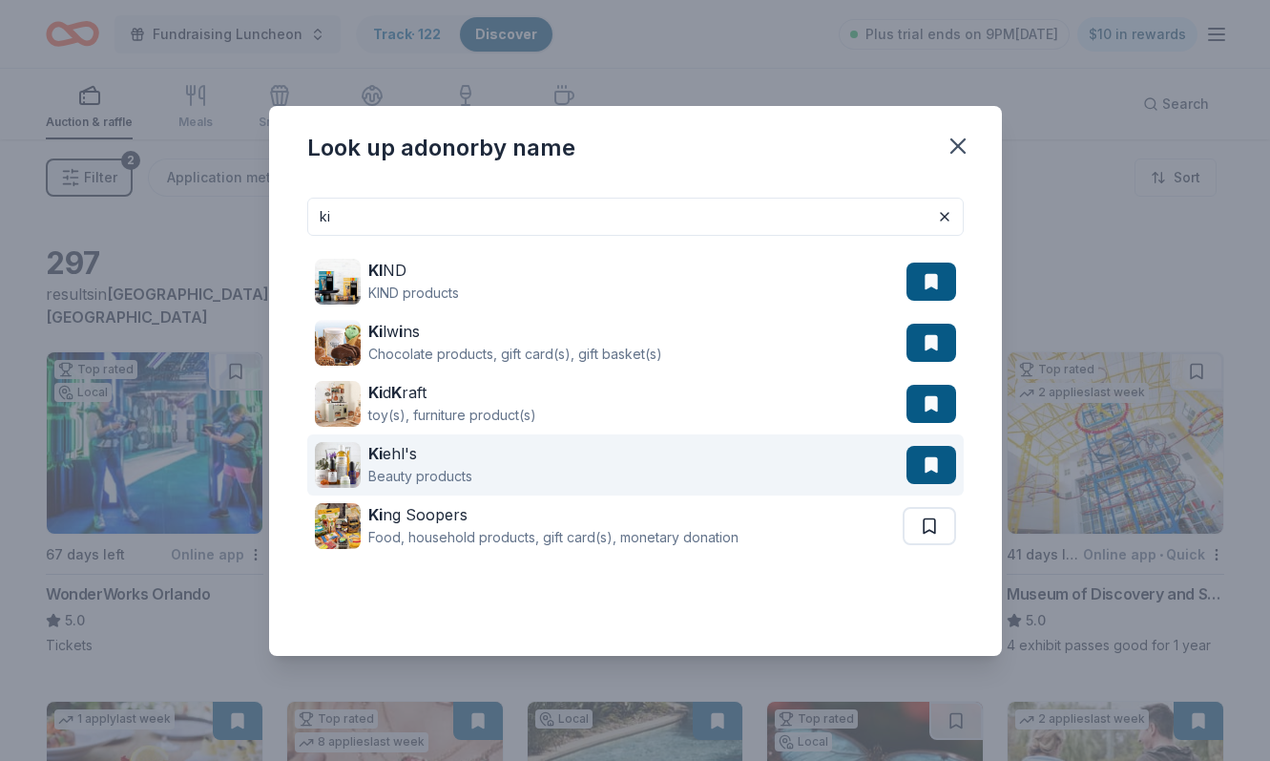
type input "ki"
click at [930, 301] on button at bounding box center [931, 281] width 50 height 38
click at [454, 466] on div "Beauty products" at bounding box center [420, 476] width 104 height 23
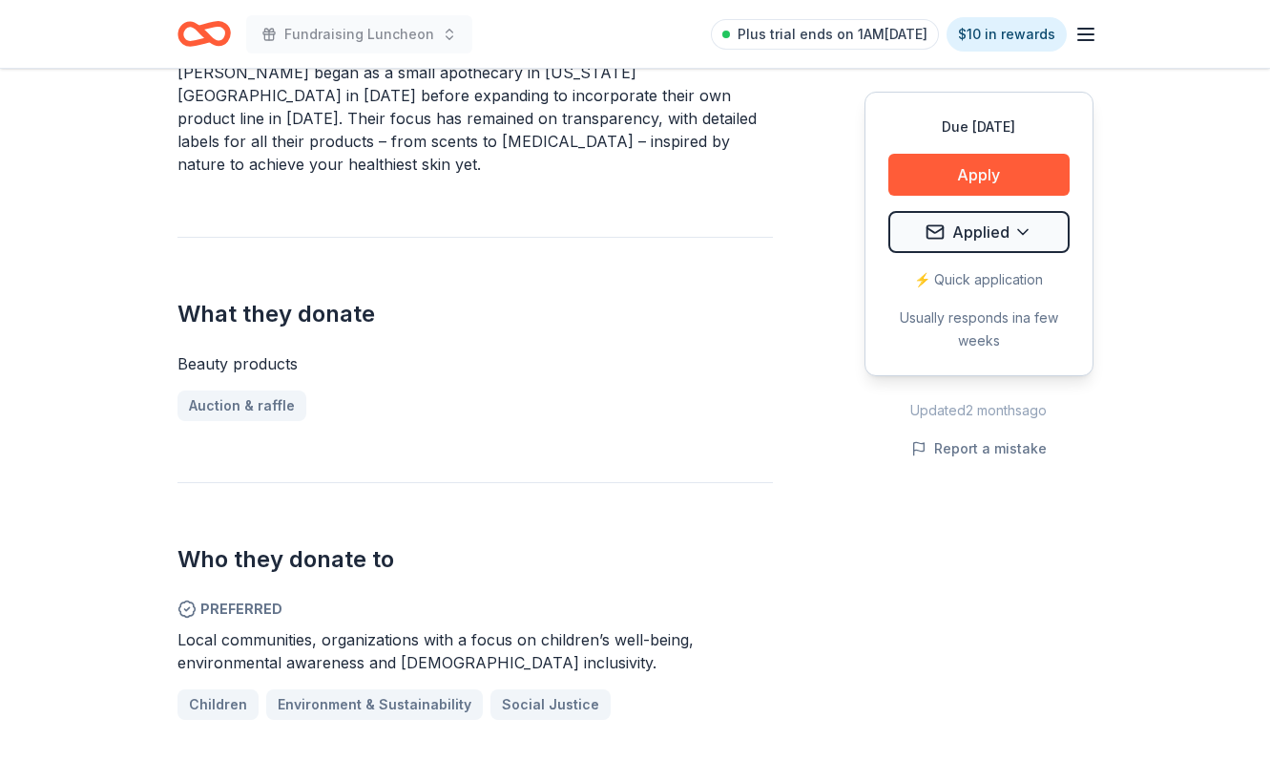
scroll to position [671, 0]
click at [1007, 170] on button "Apply" at bounding box center [978, 175] width 181 height 42
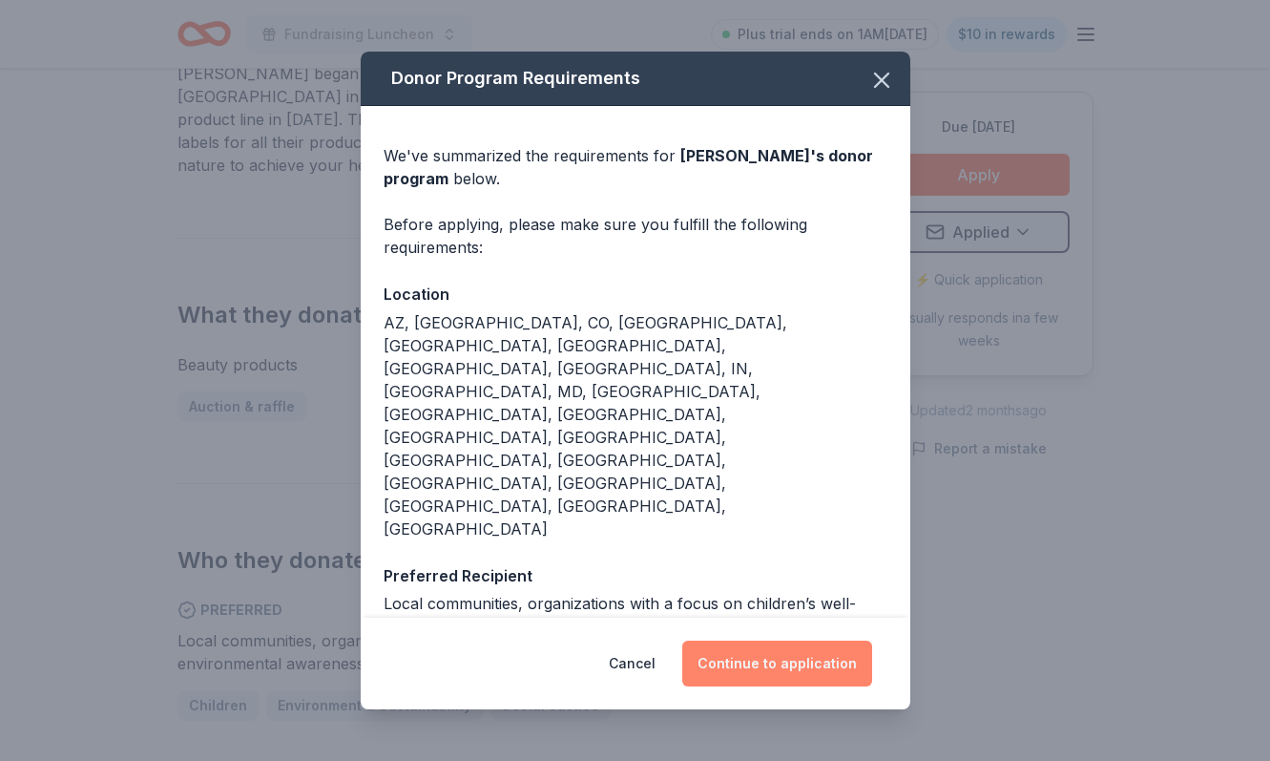
click at [761, 640] on button "Continue to application" at bounding box center [777, 663] width 190 height 46
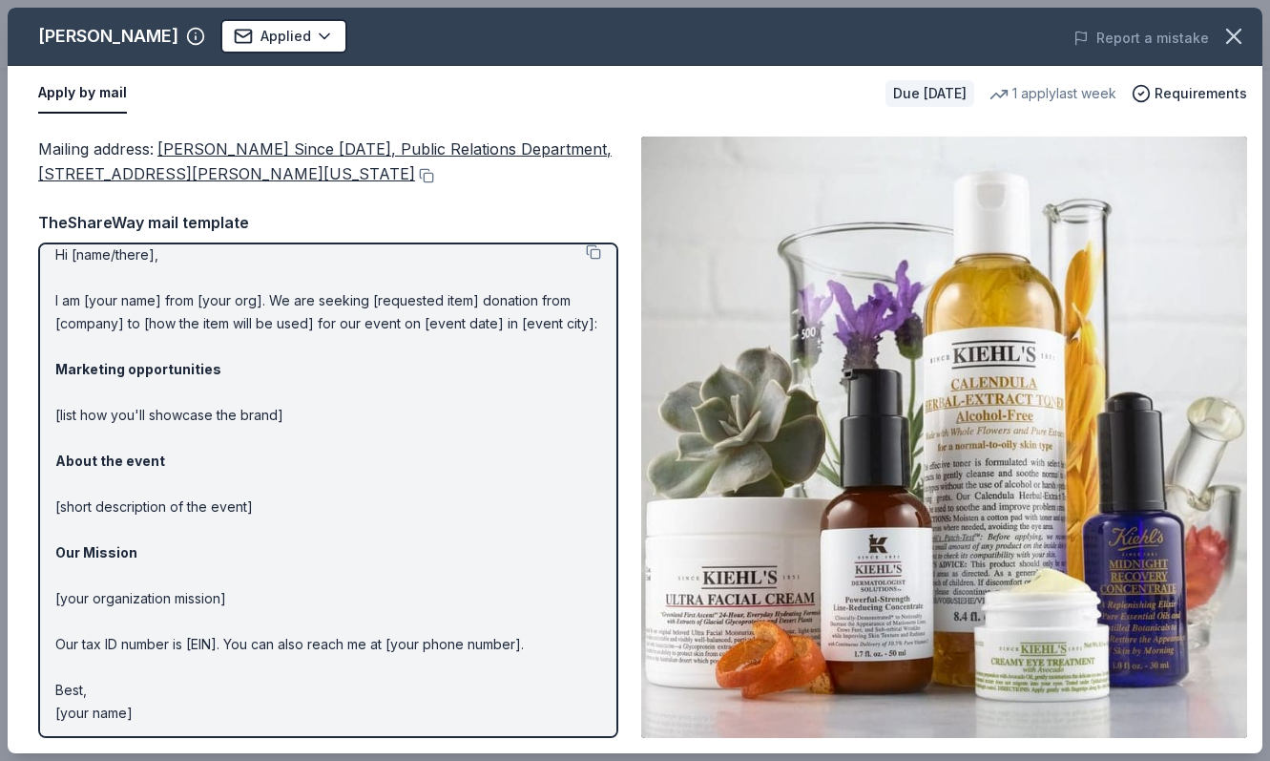
scroll to position [0, 0]
